Goal: Transaction & Acquisition: Book appointment/travel/reservation

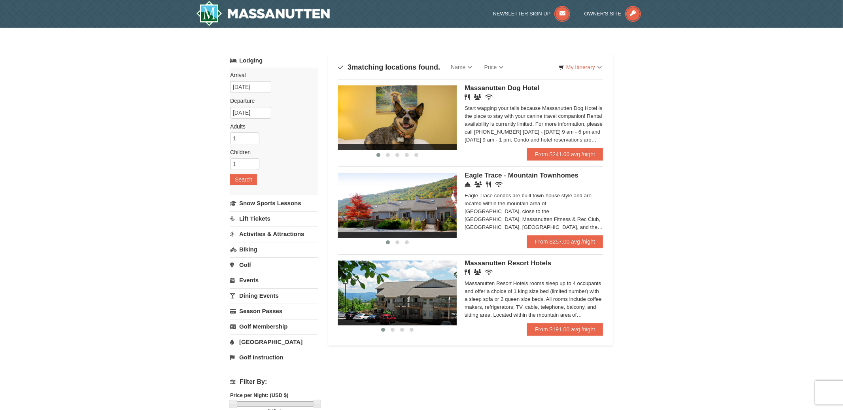
click at [514, 265] on span "Massanutten Resort Hotels" at bounding box center [508, 263] width 87 height 8
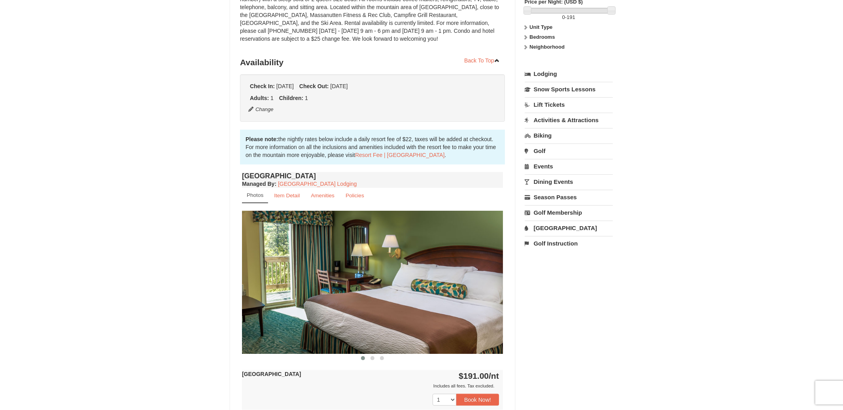
scroll to position [130, 0]
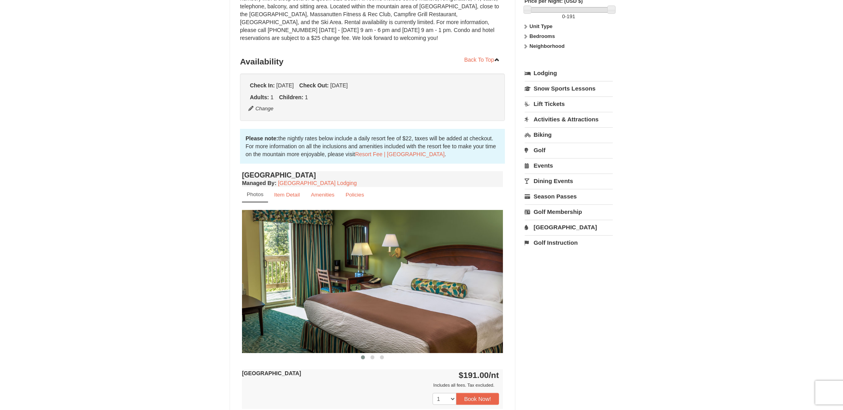
click at [439, 316] on img at bounding box center [372, 281] width 261 height 143
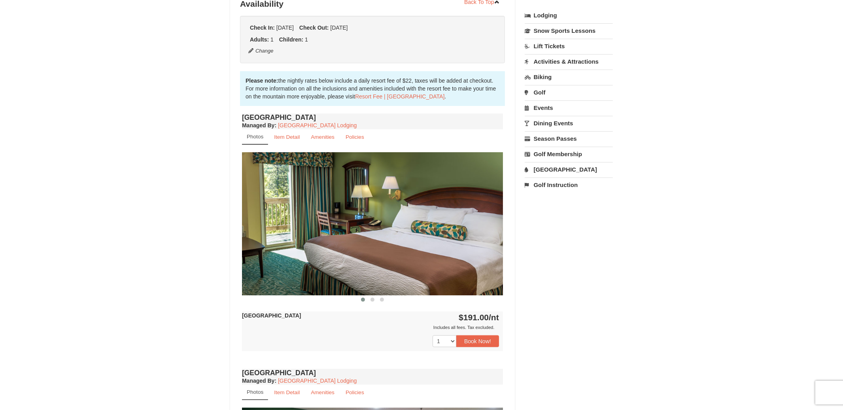
scroll to position [189, 0]
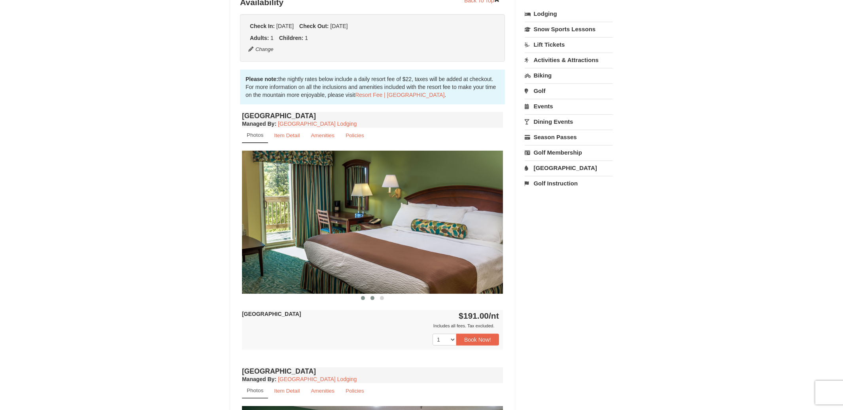
click at [374, 298] on span at bounding box center [373, 298] width 4 height 4
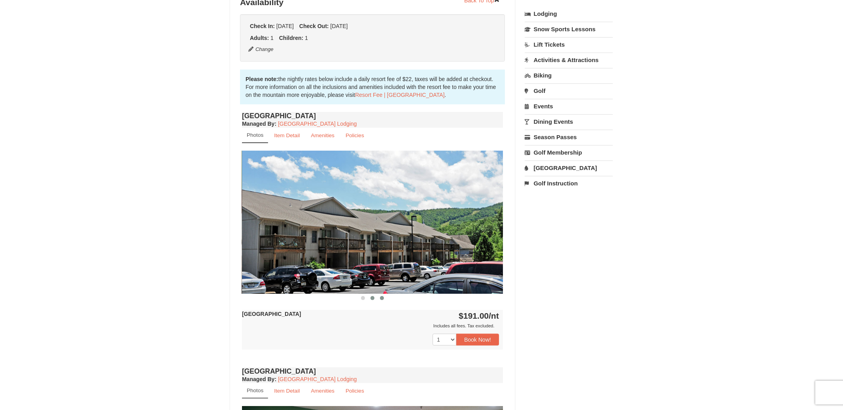
click at [386, 298] on button at bounding box center [381, 298] width 9 height 8
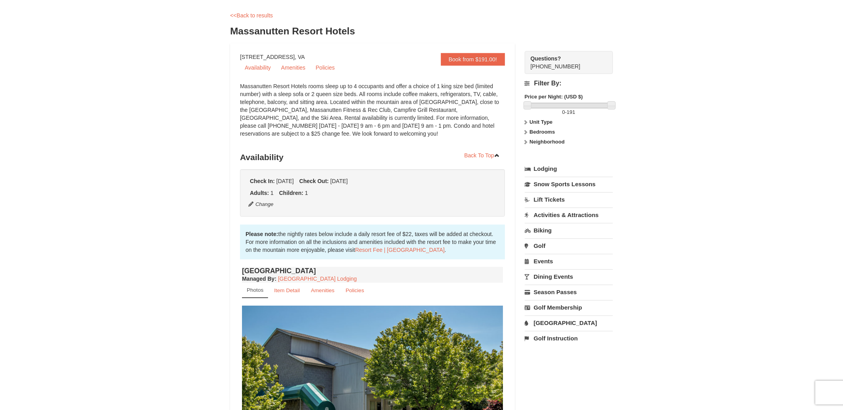
scroll to position [0, 0]
